Goal: Navigation & Orientation: Go to known website

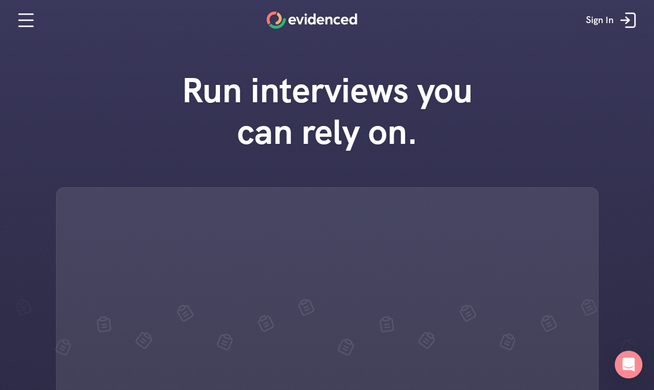
click at [615, 25] on link "Sign In" at bounding box center [612, 20] width 71 height 35
